Goal: Download file/media

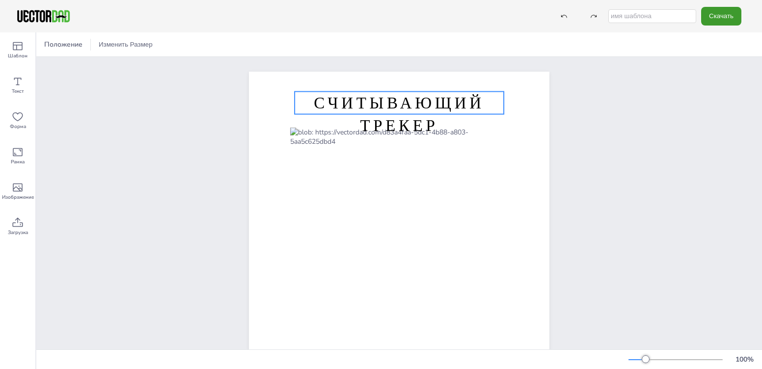
click at [430, 97] on ya-tr-span "СЧИТЫВАЮЩИЙ ТРЕКЕР" at bounding box center [399, 114] width 170 height 43
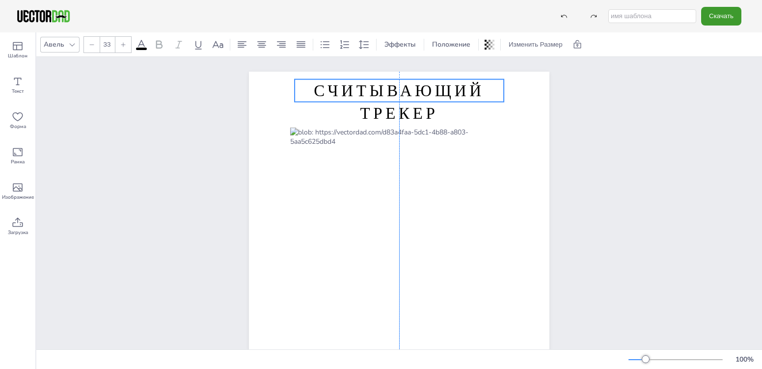
drag, startPoint x: 431, startPoint y: 92, endPoint x: 431, endPoint y: 80, distance: 12.3
click at [431, 81] on ya-tr-span "СЧИТЫВАЮЩИЙ ТРЕКЕР" at bounding box center [399, 102] width 170 height 43
click at [18, 50] on icon at bounding box center [18, 46] width 10 height 8
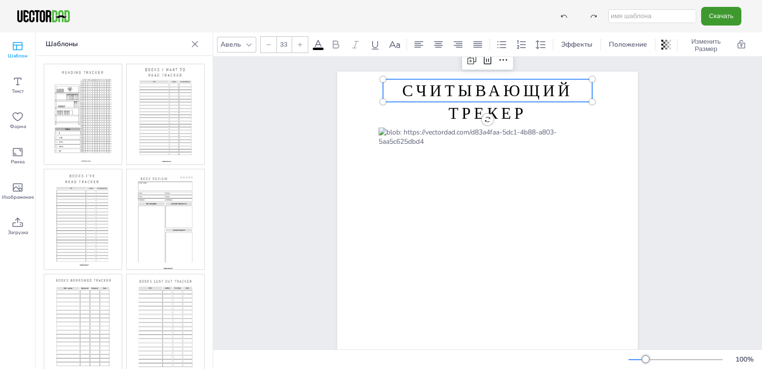
click at [154, 105] on img at bounding box center [166, 114] width 78 height 100
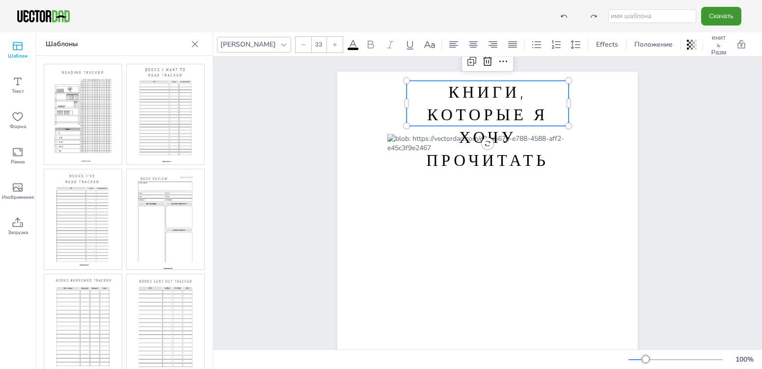
click at [430, 103] on p "КНИГИ, КОТОРЫЕ Я ХОЧУ ПРОЧИТАТЬ" at bounding box center [487, 126] width 162 height 91
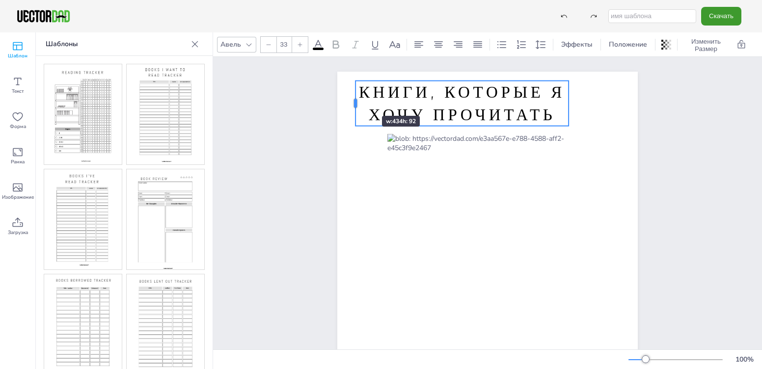
drag, startPoint x: 403, startPoint y: 105, endPoint x: 352, endPoint y: 98, distance: 51.4
click at [352, 98] on div at bounding box center [355, 103] width 8 height 45
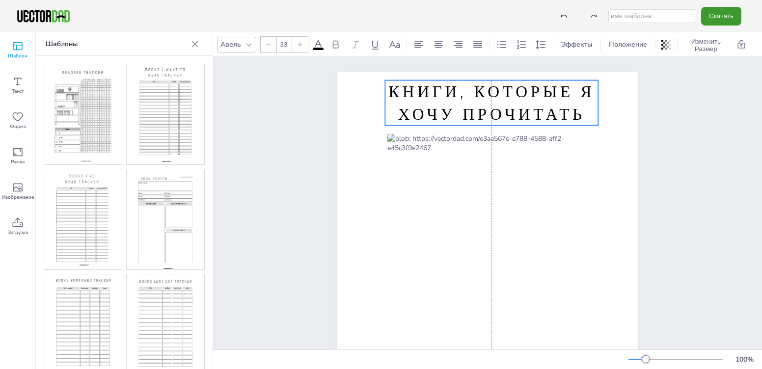
drag, startPoint x: 494, startPoint y: 82, endPoint x: 523, endPoint y: 82, distance: 28.5
click at [523, 82] on ya-tr-span "КНИГИ, КОТОРЫЕ Я ХОЧУ ПРОЧИТАТЬ" at bounding box center [491, 102] width 206 height 43
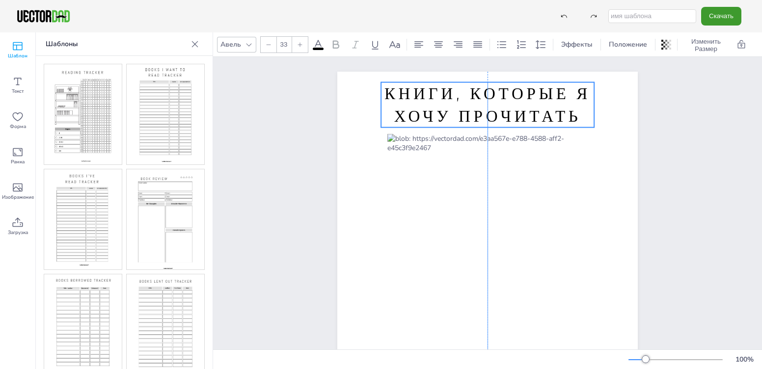
click at [516, 91] on ya-tr-span "КНИГИ, КОТОРЫЕ Я ХОЧУ ПРОЧИТАТЬ" at bounding box center [487, 104] width 206 height 43
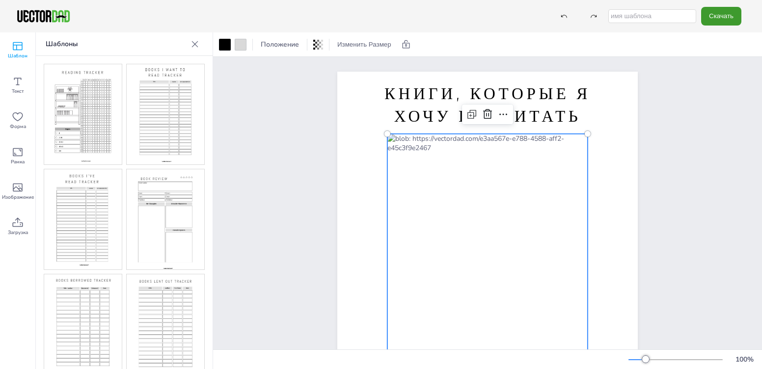
click at [440, 136] on div at bounding box center [487, 279] width 200 height 290
drag, startPoint x: 283, startPoint y: 140, endPoint x: 271, endPoint y: 135, distance: 13.0
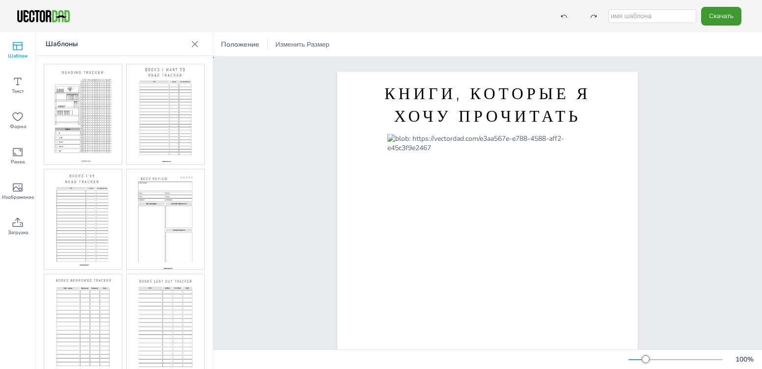
drag, startPoint x: 270, startPoint y: 135, endPoint x: 297, endPoint y: 135, distance: 27.5
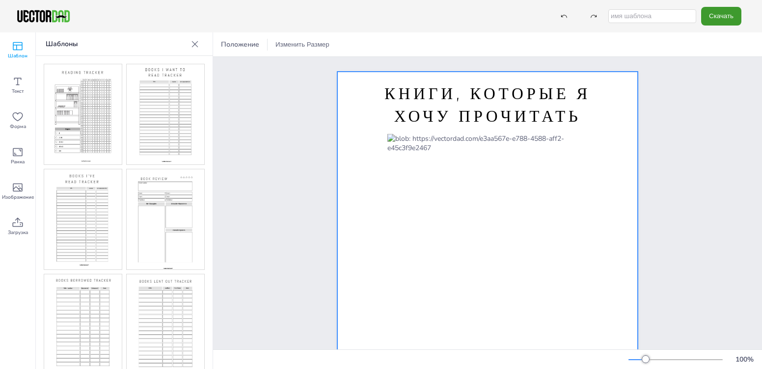
click at [433, 134] on div at bounding box center [487, 279] width 200 height 290
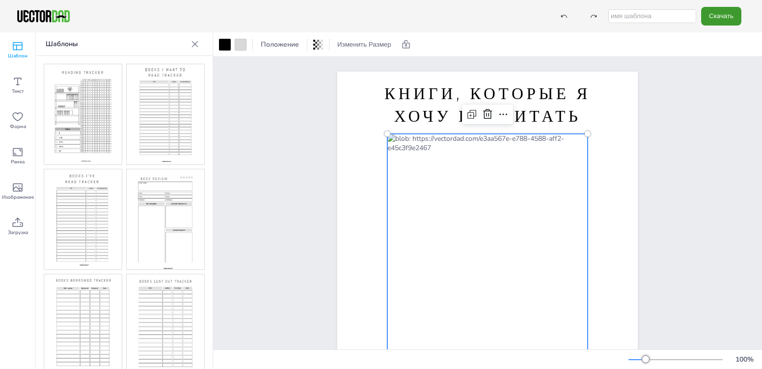
click at [441, 140] on div at bounding box center [487, 279] width 200 height 290
click at [450, 158] on div at bounding box center [487, 279] width 200 height 290
click at [444, 143] on div at bounding box center [487, 279] width 200 height 290
click at [444, 141] on div at bounding box center [487, 279] width 200 height 290
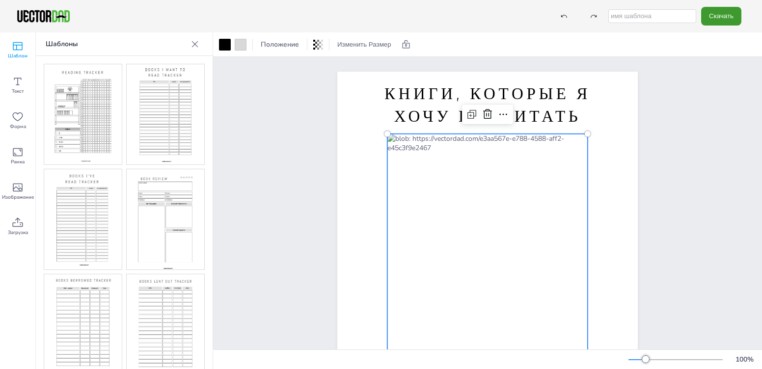
click at [444, 141] on div at bounding box center [487, 279] width 200 height 290
click at [72, 200] on img at bounding box center [83, 219] width 78 height 100
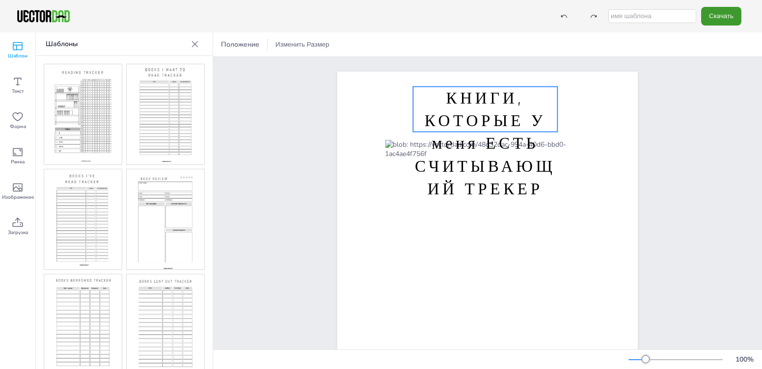
click at [463, 124] on ya-tr-span "КНИГИ, КОТОРЫЕ У меня ЕСТЬ" at bounding box center [485, 121] width 121 height 66
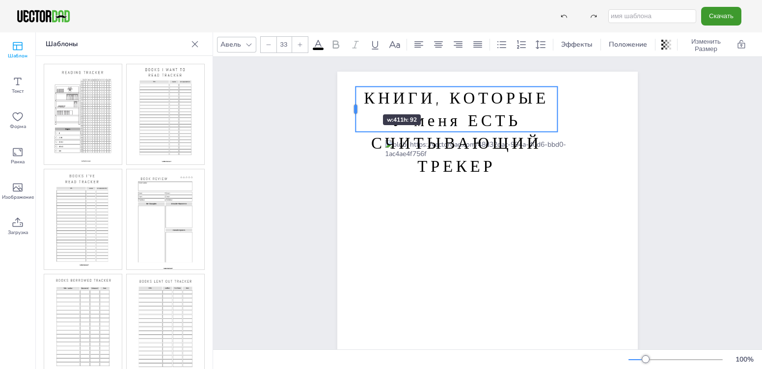
click at [351, 99] on div at bounding box center [355, 109] width 8 height 45
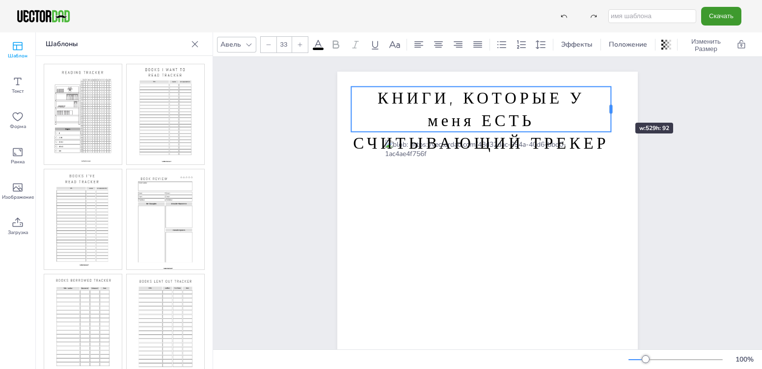
drag, startPoint x: 552, startPoint y: 108, endPoint x: 606, endPoint y: 105, distance: 53.6
click at [609, 105] on div at bounding box center [610, 109] width 3 height 9
click at [481, 66] on icon at bounding box center [481, 67] width 9 height 10
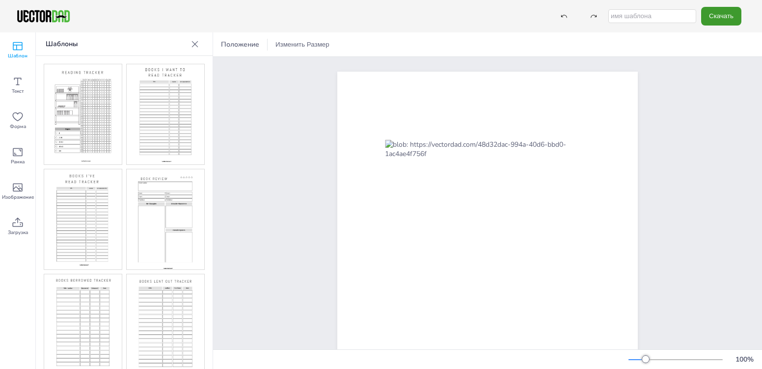
click at [73, 181] on img at bounding box center [83, 219] width 78 height 100
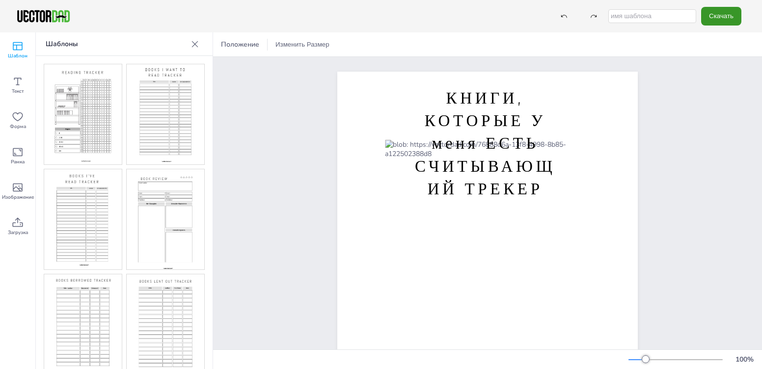
click at [710, 19] on ya-tr-span "Скачать" at bounding box center [721, 16] width 25 height 6
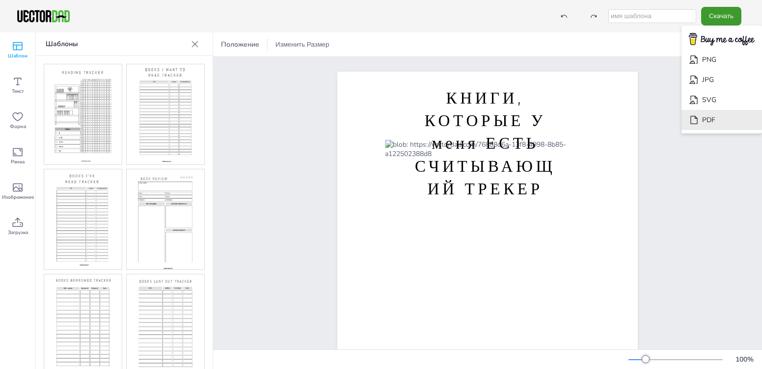
click at [713, 116] on ya-tr-span "PDF" at bounding box center [708, 119] width 13 height 9
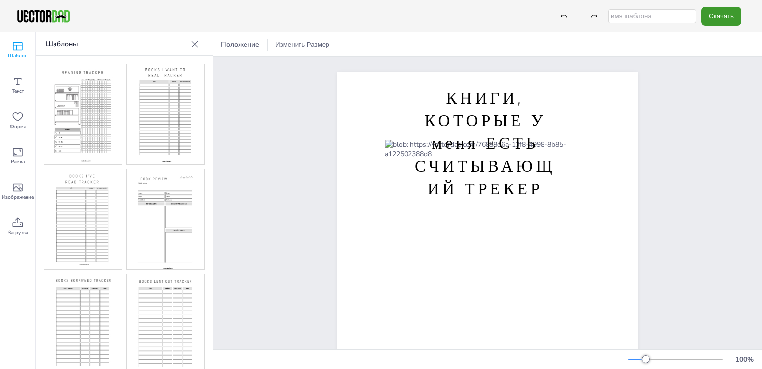
click at [94, 101] on img at bounding box center [83, 114] width 78 height 100
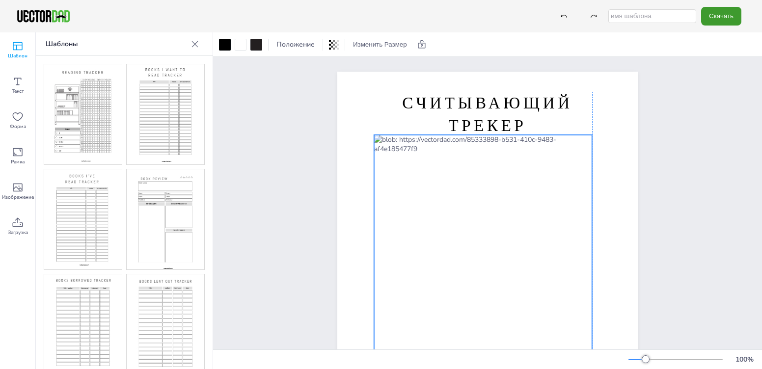
click at [494, 167] on div at bounding box center [483, 279] width 218 height 288
click at [313, 139] on div "СЧИТЫВАЮЩИЙ ТРЕКЕР [DOMAIN_NAME]" at bounding box center [487, 266] width 385 height 418
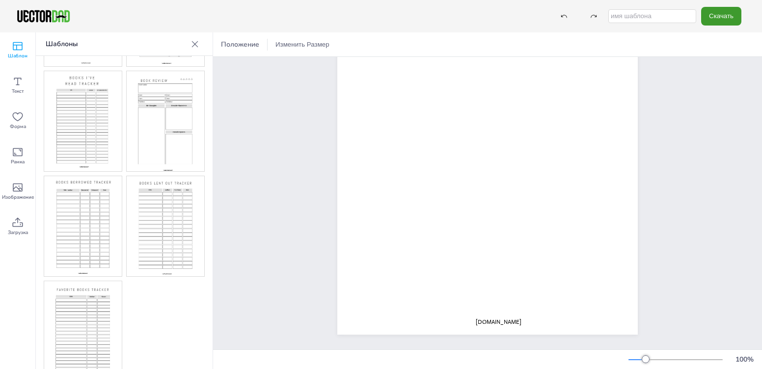
scroll to position [100, 0]
click at [171, 201] on img at bounding box center [166, 225] width 78 height 100
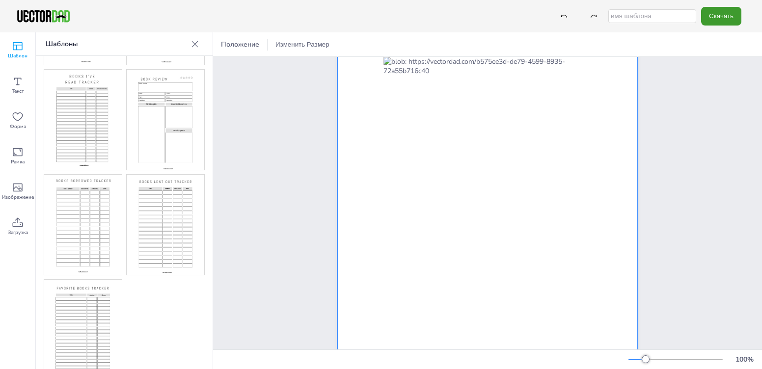
scroll to position [0, 0]
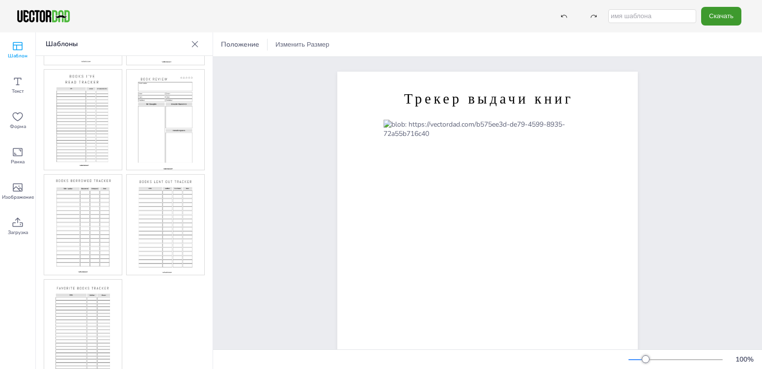
click at [84, 240] on img at bounding box center [83, 225] width 78 height 100
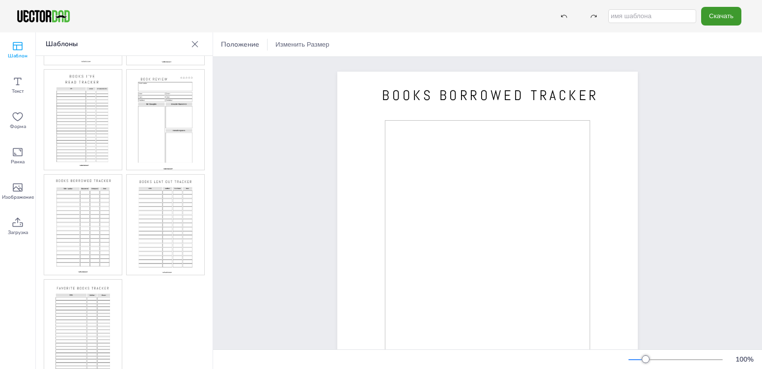
click at [93, 281] on img at bounding box center [83, 330] width 78 height 100
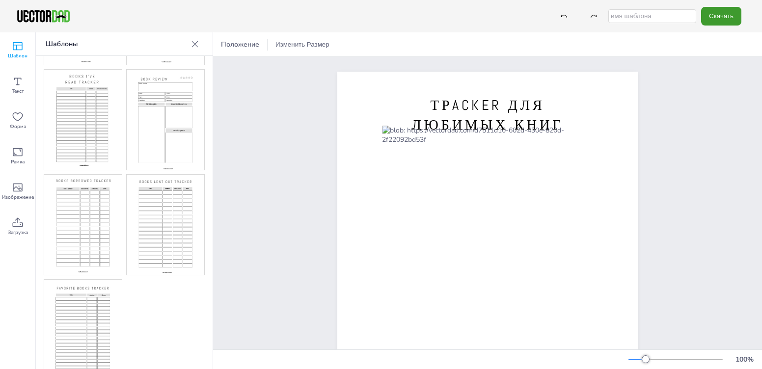
drag, startPoint x: 197, startPoint y: 211, endPoint x: 245, endPoint y: 1, distance: 215.0
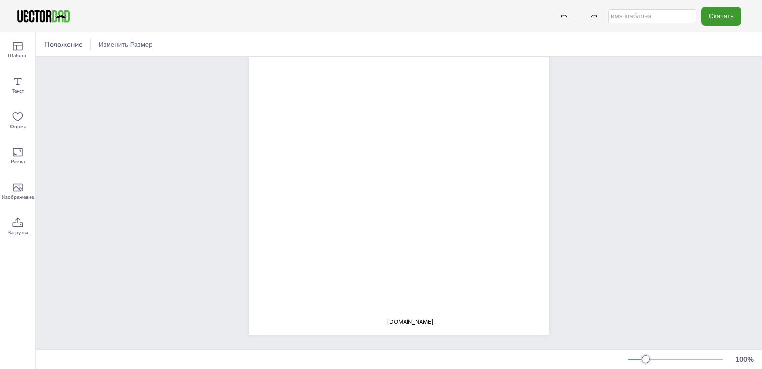
scroll to position [34, 0]
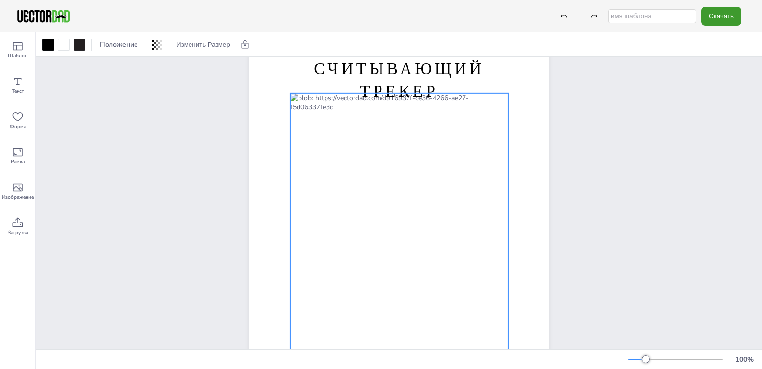
click at [324, 145] on div at bounding box center [399, 237] width 218 height 288
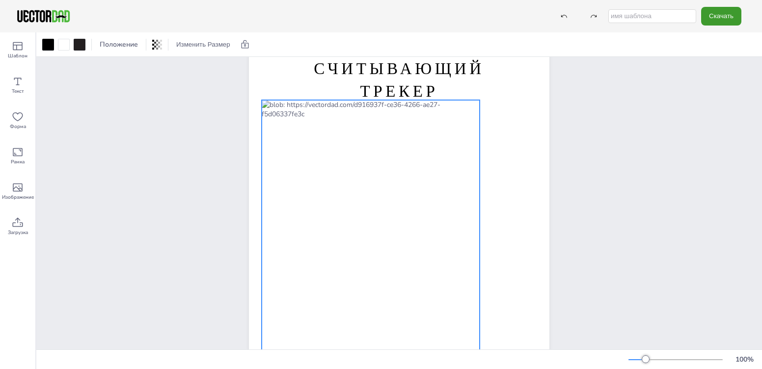
drag, startPoint x: 325, startPoint y: 145, endPoint x: 315, endPoint y: 153, distance: 13.0
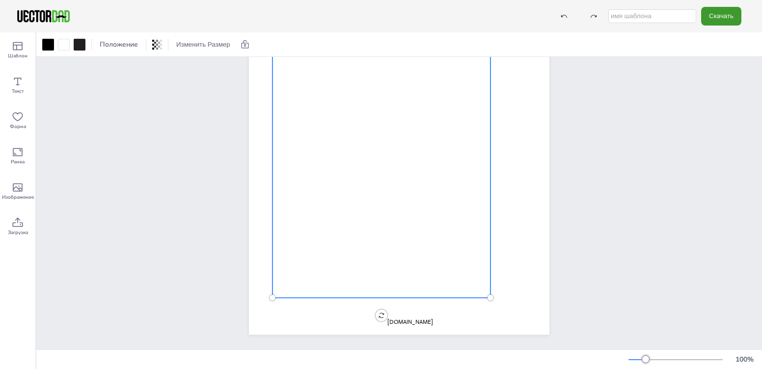
scroll to position [0, 0]
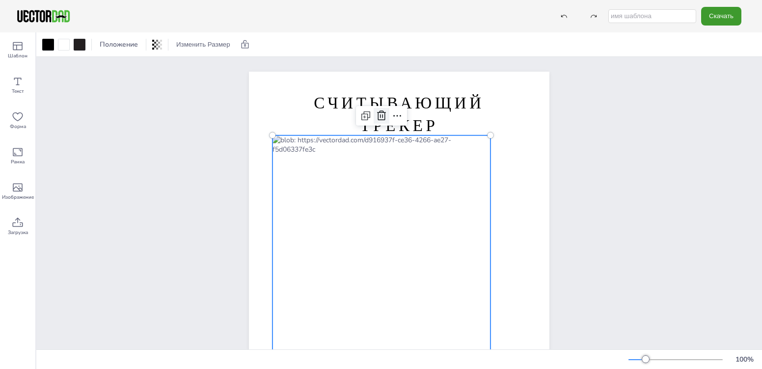
click at [378, 117] on icon at bounding box center [382, 116] width 12 height 12
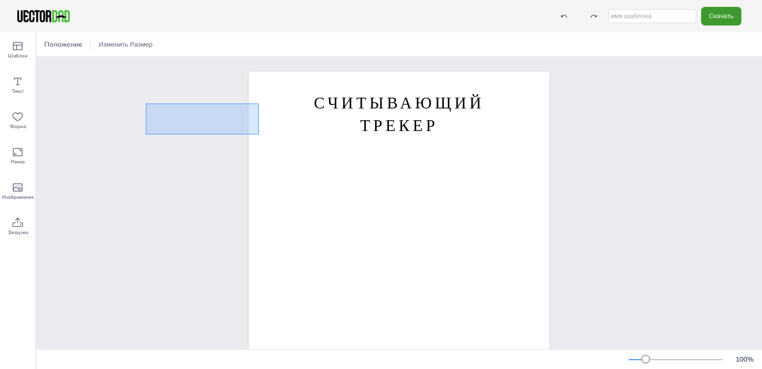
click at [146, 134] on div "СЧИТЫВАЮЩИЙ ТРЕКЕР [DOMAIN_NAME]" at bounding box center [398, 266] width 725 height 418
